Goal: Download file/media

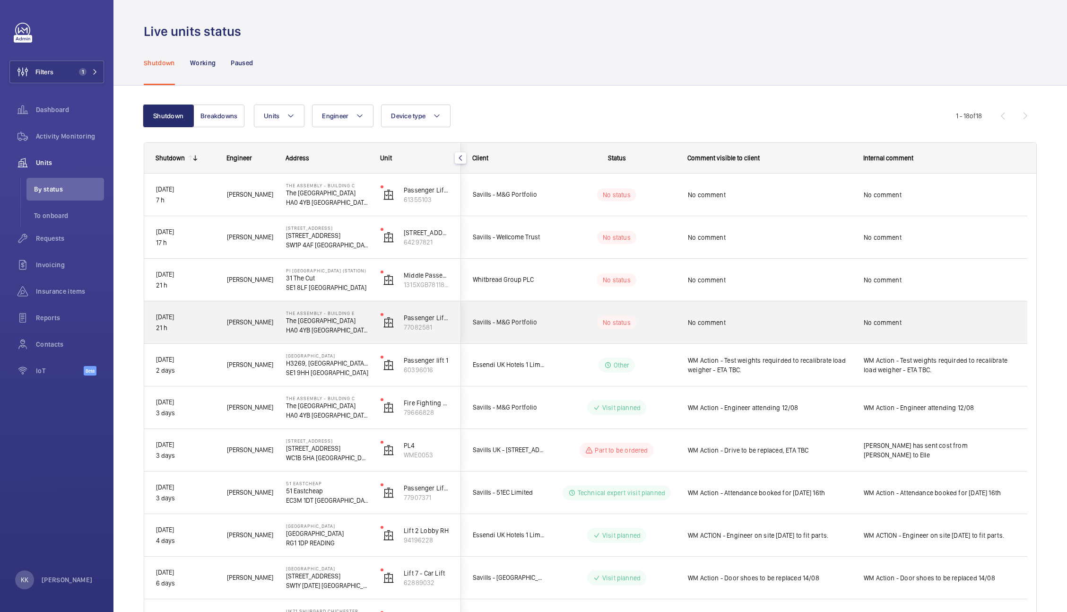
click at [859, 309] on div "No comment" at bounding box center [939, 322] width 174 height 41
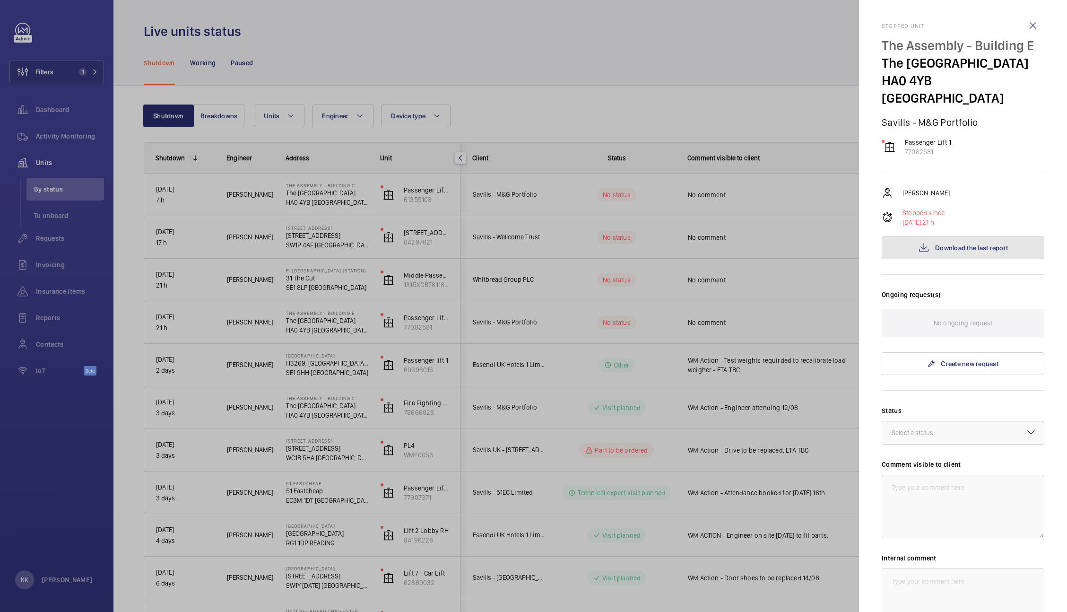
click at [1001, 254] on button "Download the last report" at bounding box center [963, 247] width 163 height 23
click at [546, 228] on div at bounding box center [533, 306] width 1067 height 612
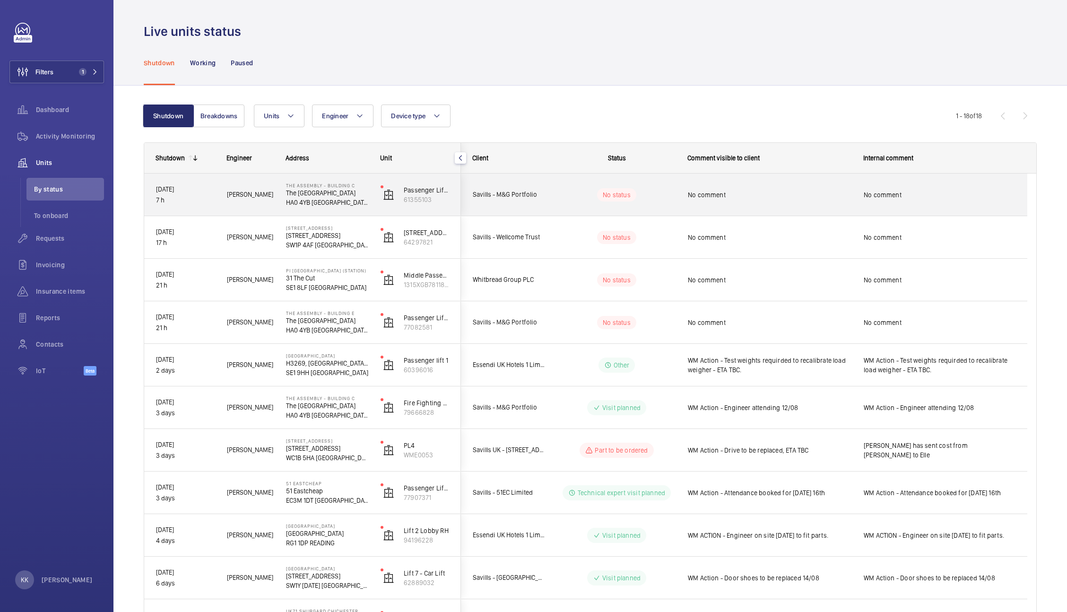
click at [812, 191] on span "No comment" at bounding box center [770, 194] width 164 height 9
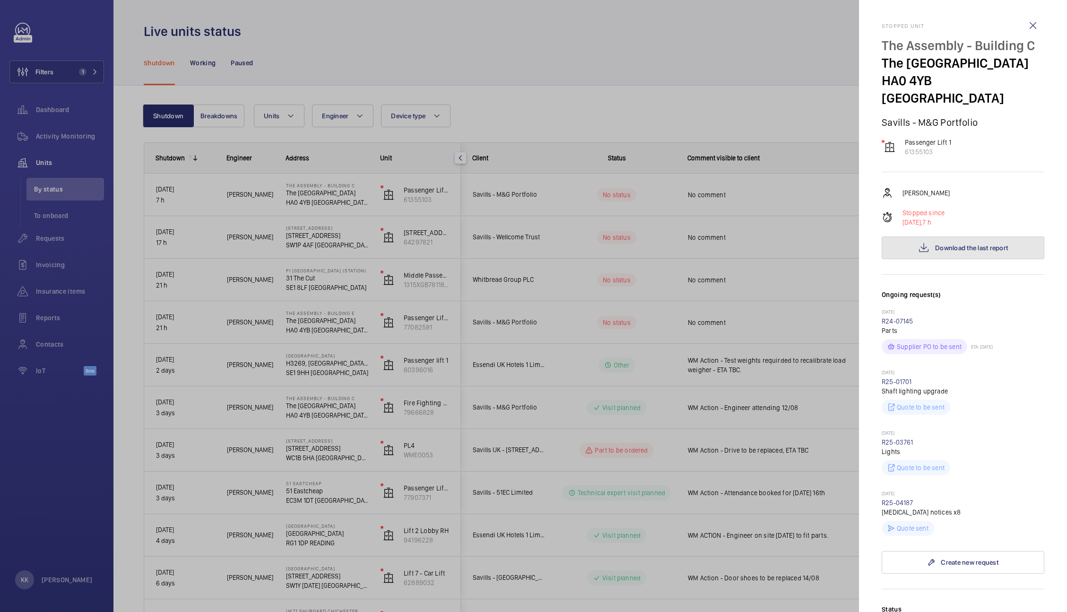
click at [1001, 244] on span "Download the last report" at bounding box center [971, 248] width 73 height 8
click at [644, 201] on div at bounding box center [533, 306] width 1067 height 612
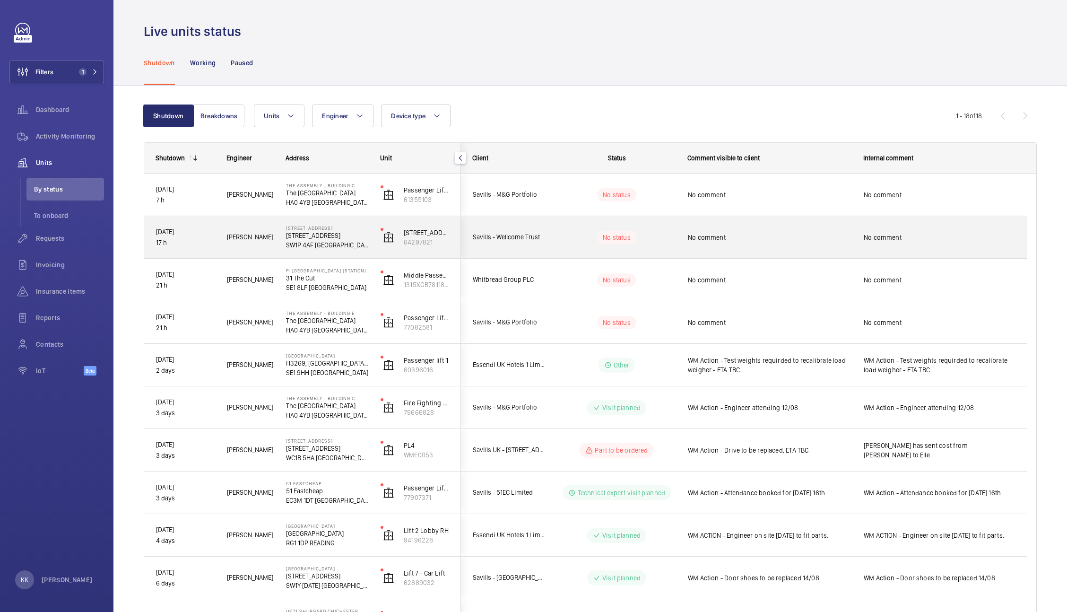
click at [749, 252] on div "No comment" at bounding box center [764, 237] width 175 height 41
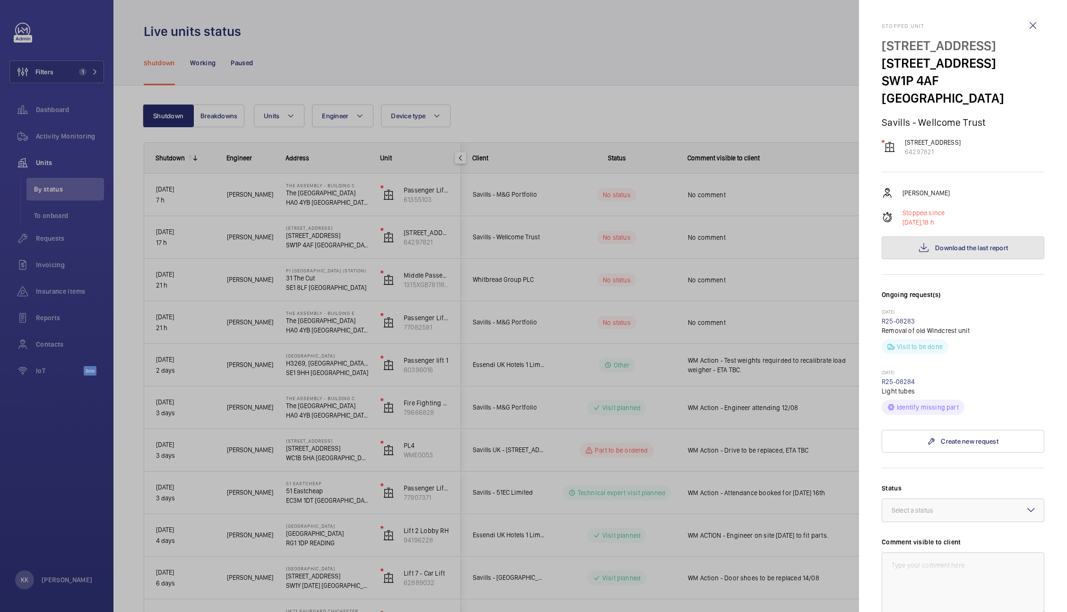
click at [969, 244] on span "Download the last report" at bounding box center [971, 248] width 73 height 8
click at [507, 121] on div at bounding box center [533, 306] width 1067 height 612
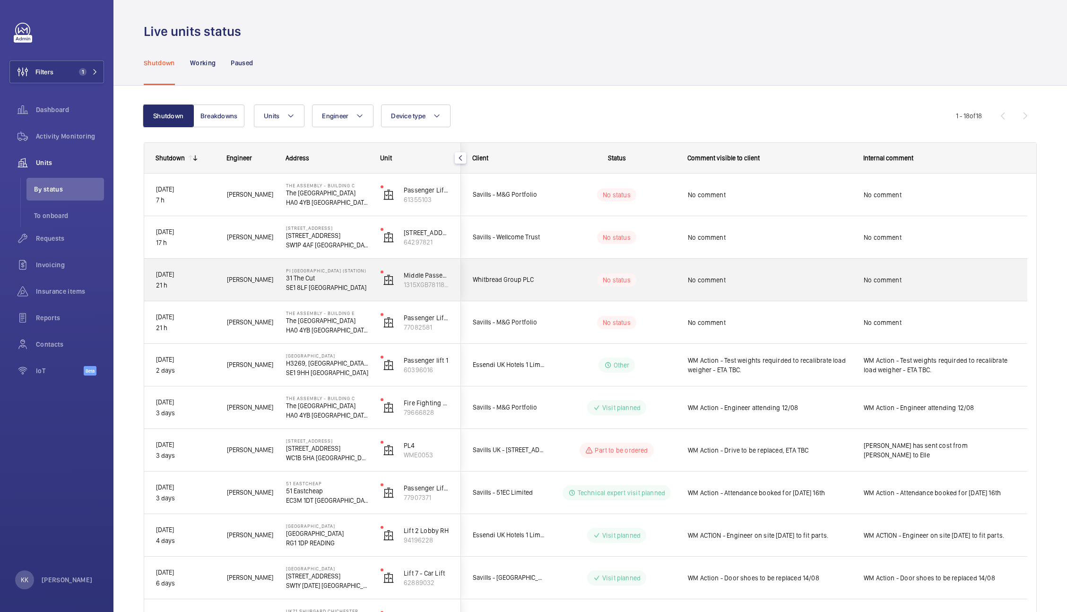
click at [748, 272] on div "No comment" at bounding box center [770, 280] width 164 height 22
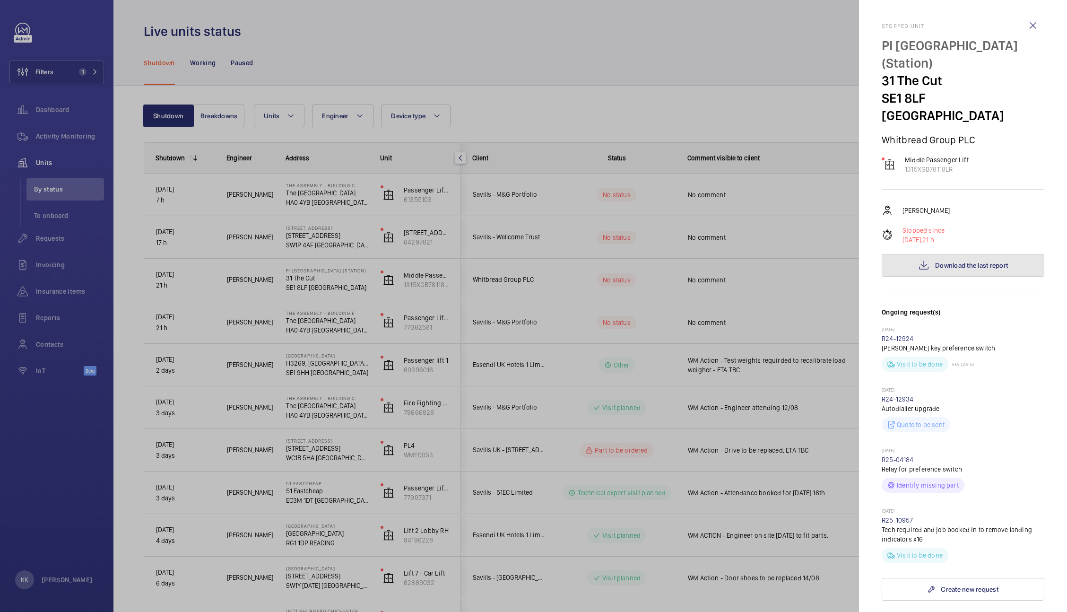
click at [954, 254] on button "Download the last report" at bounding box center [963, 265] width 163 height 23
